Goal: Find specific page/section: Find specific page/section

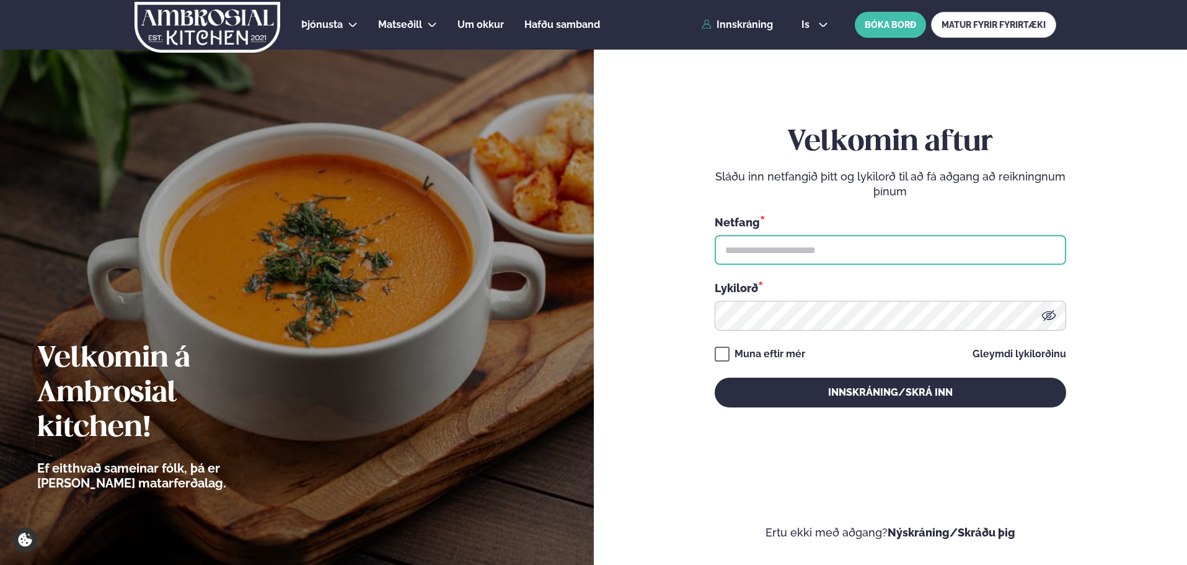
click at [814, 246] on input "text" at bounding box center [890, 250] width 351 height 30
type input "**********"
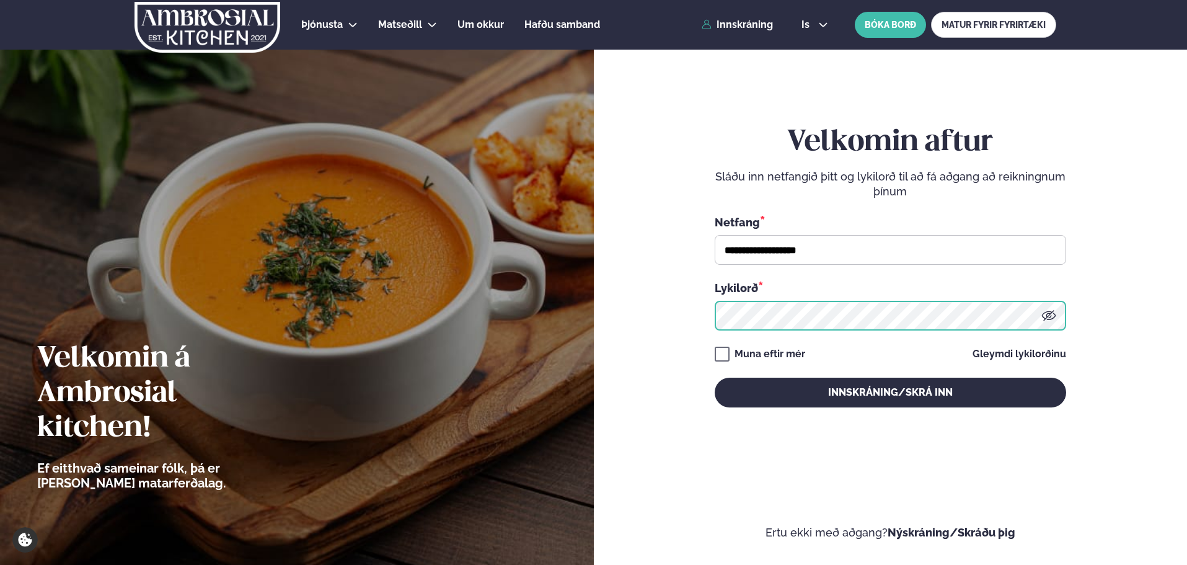
click at [715, 377] on button "Innskráning/Skrá inn" at bounding box center [890, 392] width 351 height 30
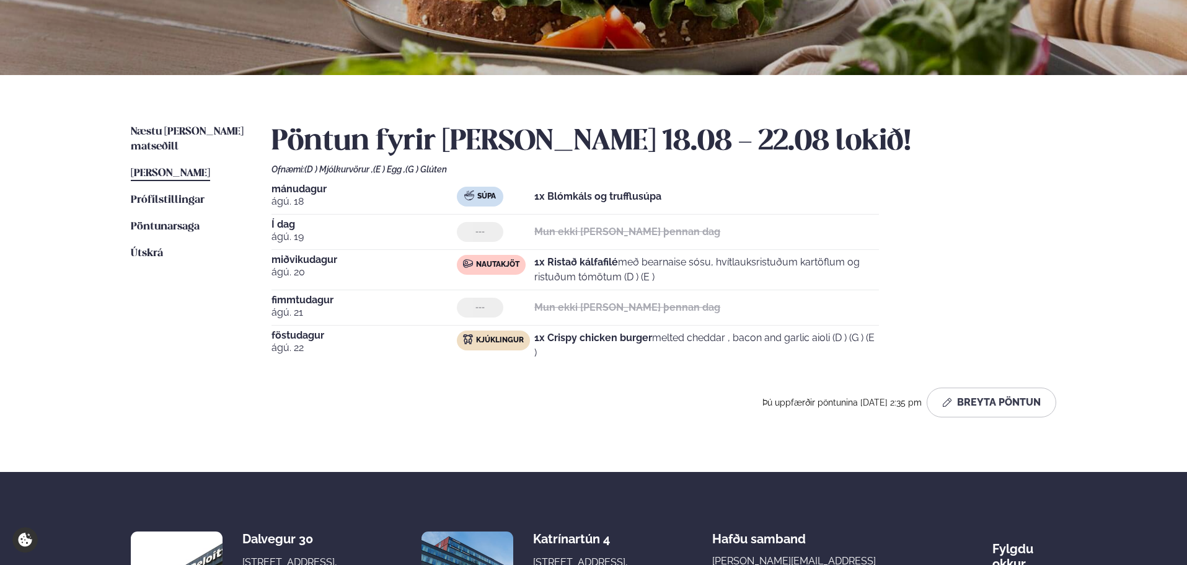
scroll to position [200, 0]
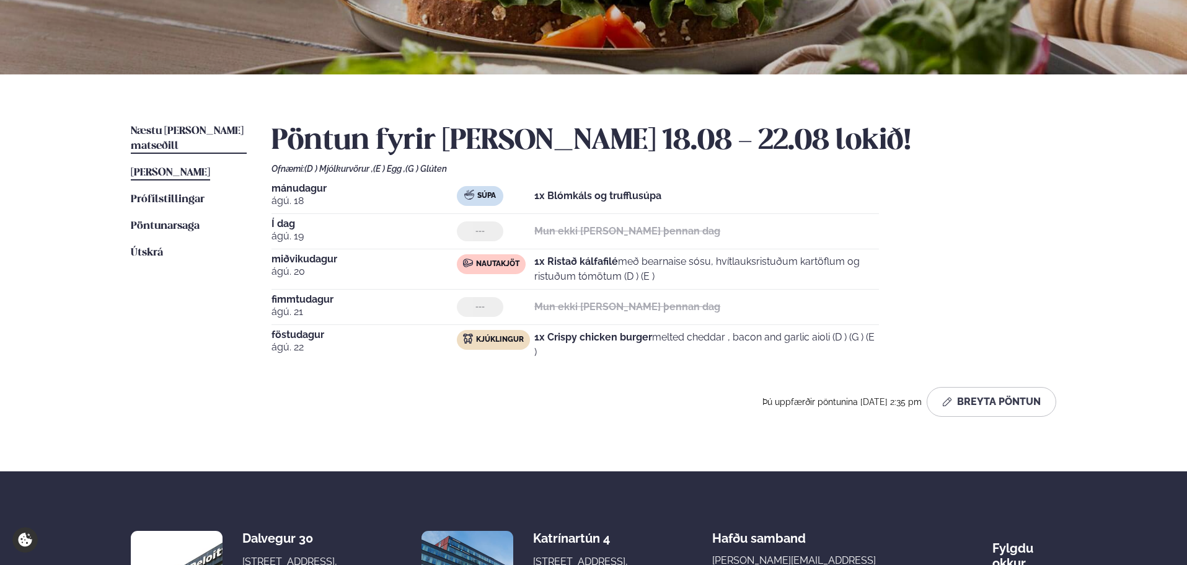
click at [175, 131] on span "Næstu [PERSON_NAME] matseðill" at bounding box center [187, 138] width 113 height 25
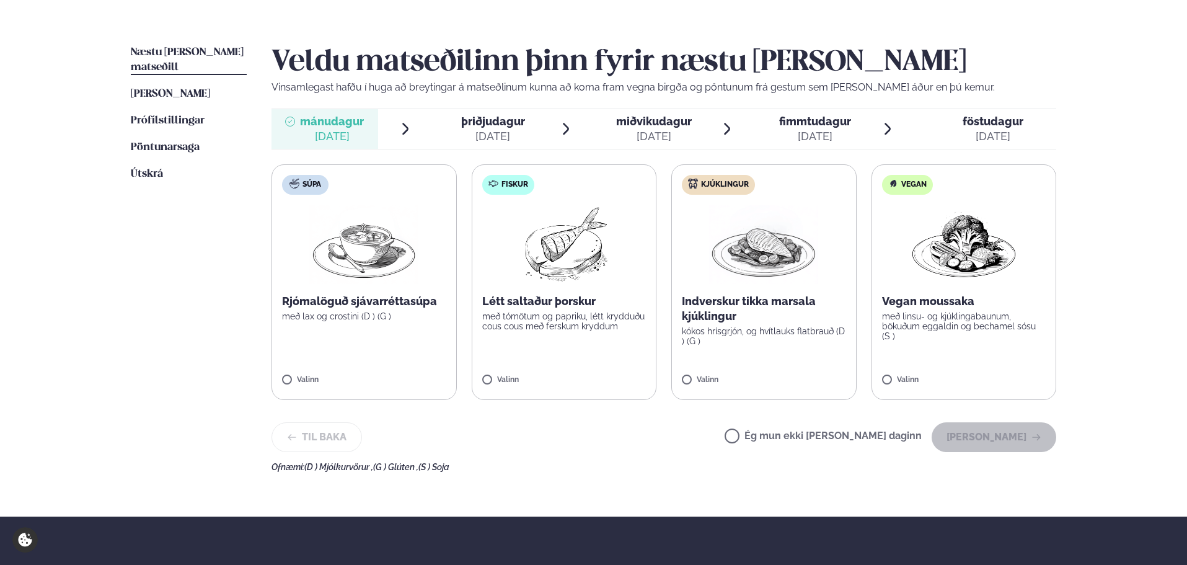
scroll to position [279, 0]
click at [490, 130] on div "[DATE]" at bounding box center [493, 135] width 64 height 15
